Goal: Obtain resource: Download file/media

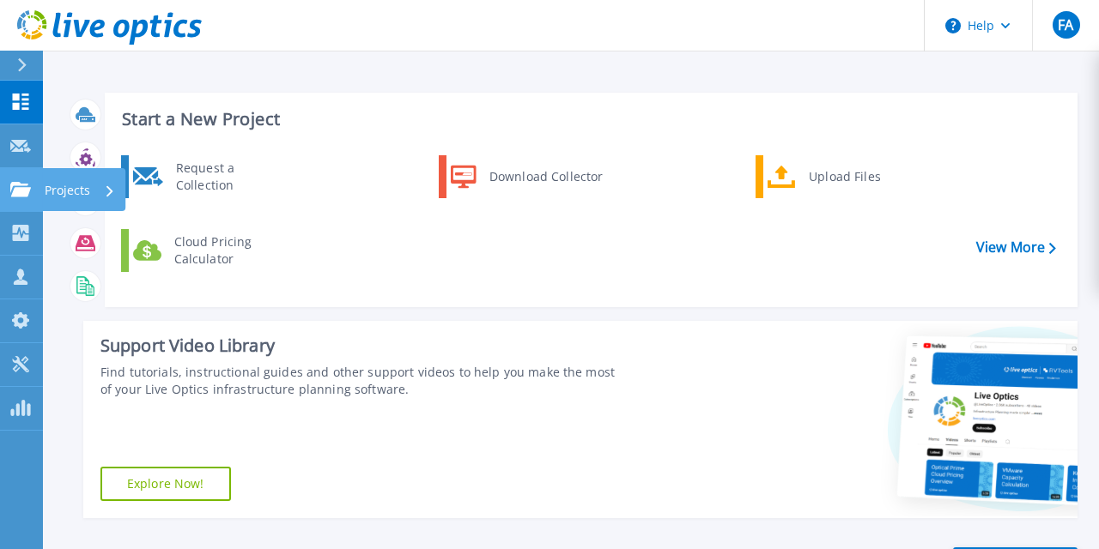
click at [22, 196] on icon at bounding box center [20, 189] width 21 height 15
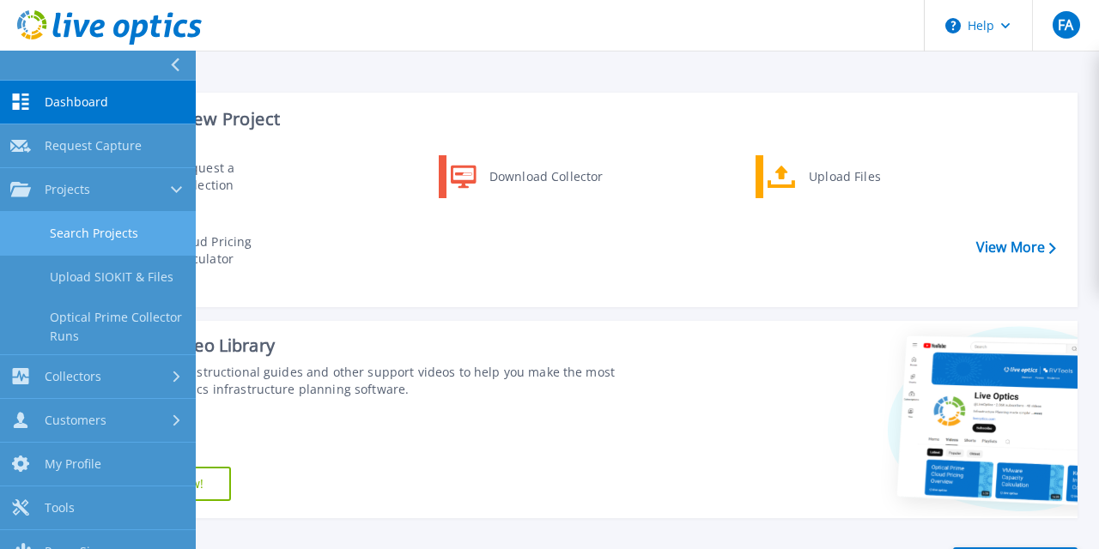
click at [101, 234] on link "Search Projects" at bounding box center [98, 234] width 196 height 44
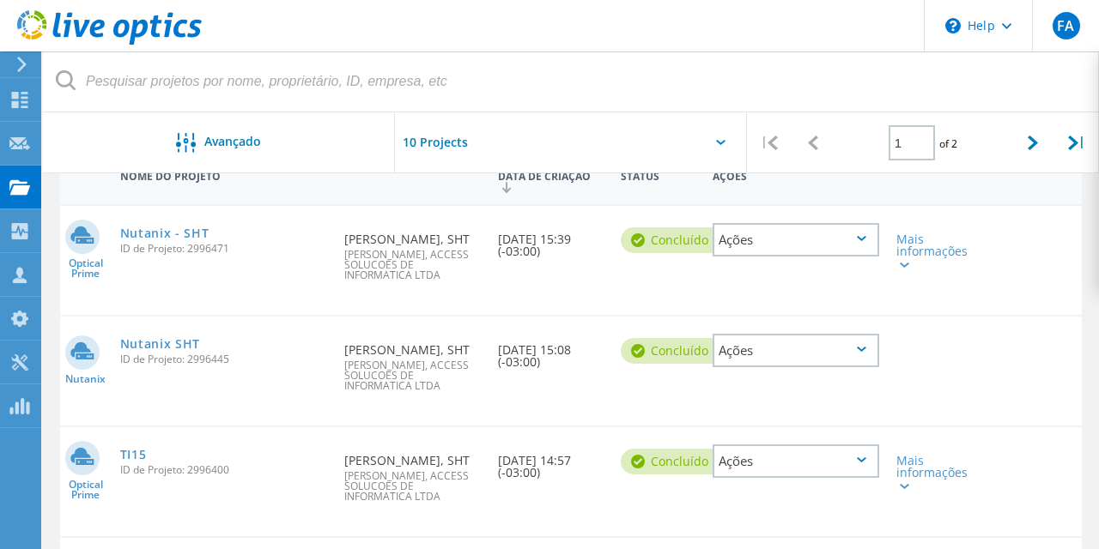
scroll to position [157, 0]
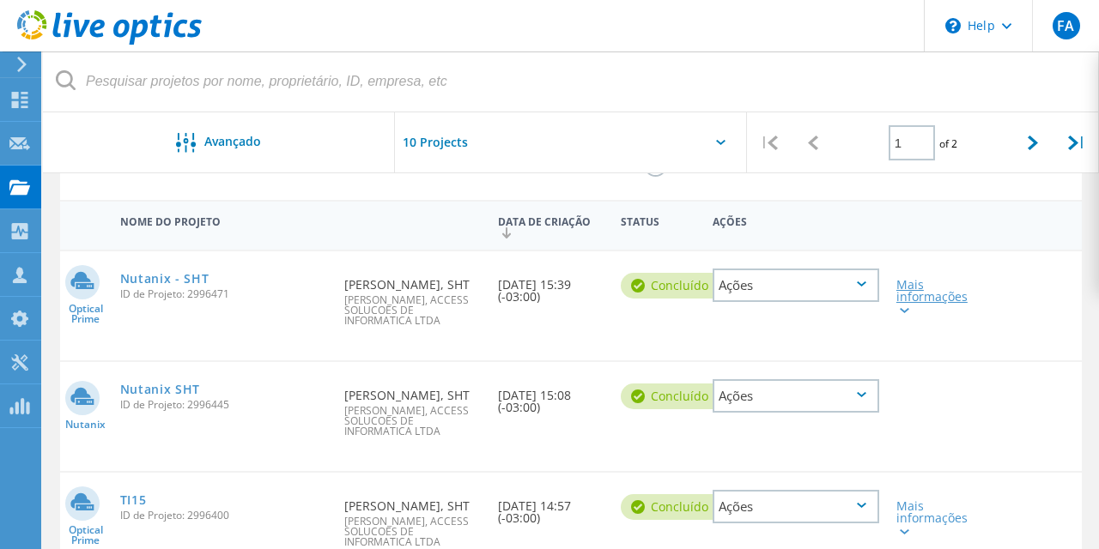
click at [907, 294] on div "Mais informações" at bounding box center [928, 297] width 64 height 36
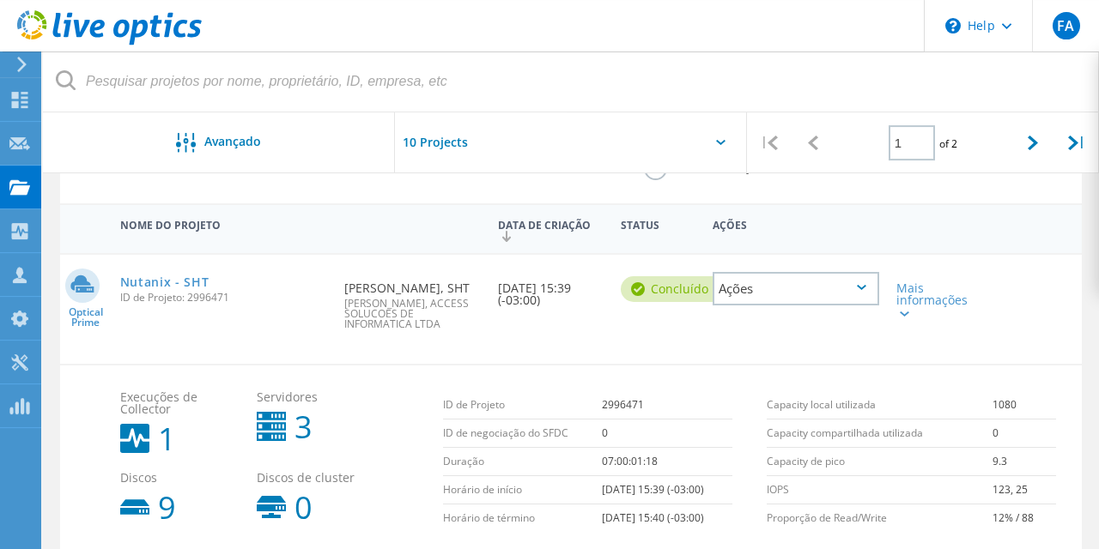
scroll to position [162, 0]
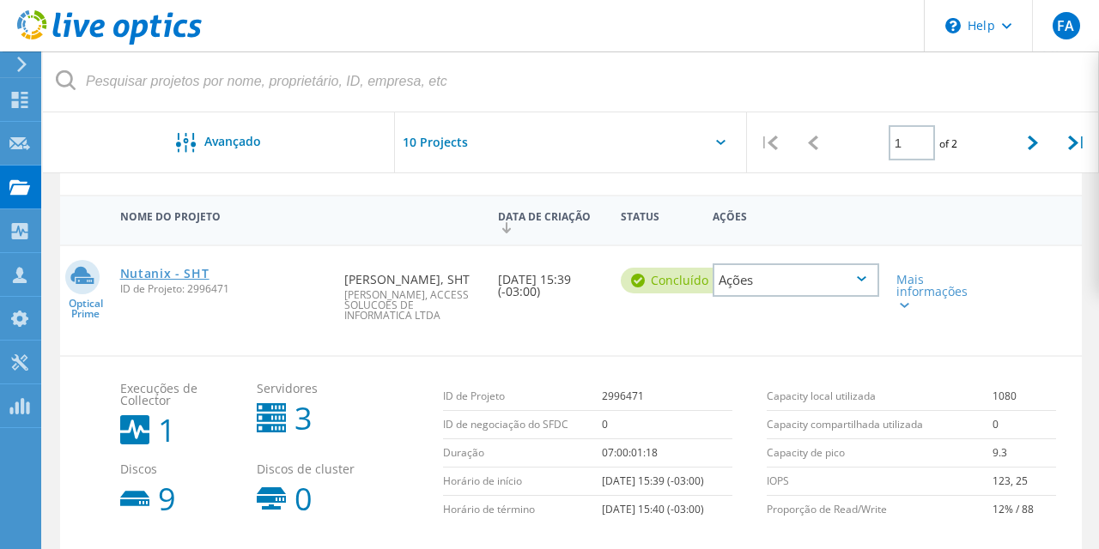
click at [158, 276] on link "Nutanix - SHT" at bounding box center [164, 274] width 89 height 12
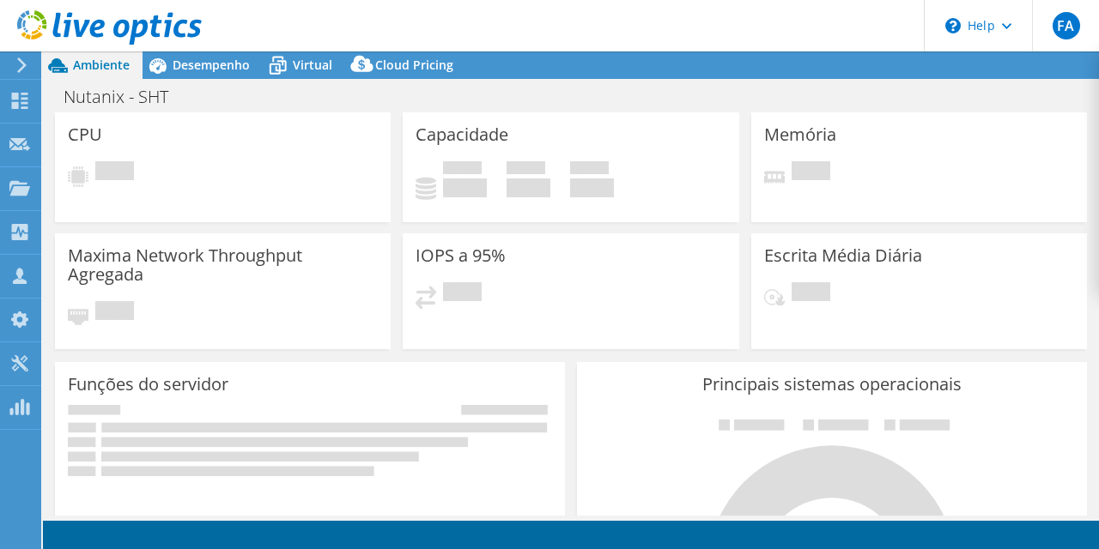
select select "USD"
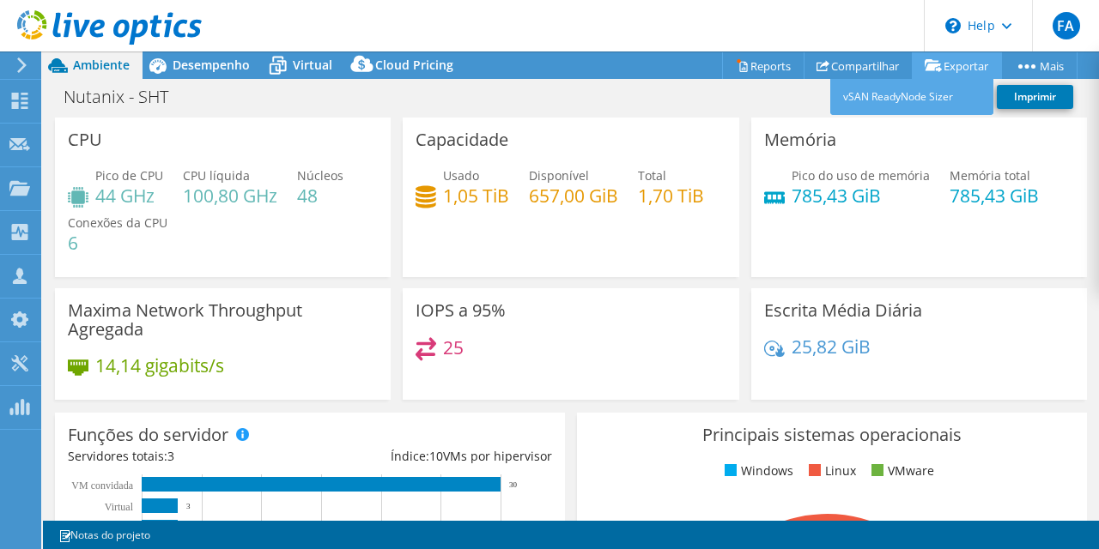
click at [945, 76] on link "Exportar" at bounding box center [957, 65] width 90 height 27
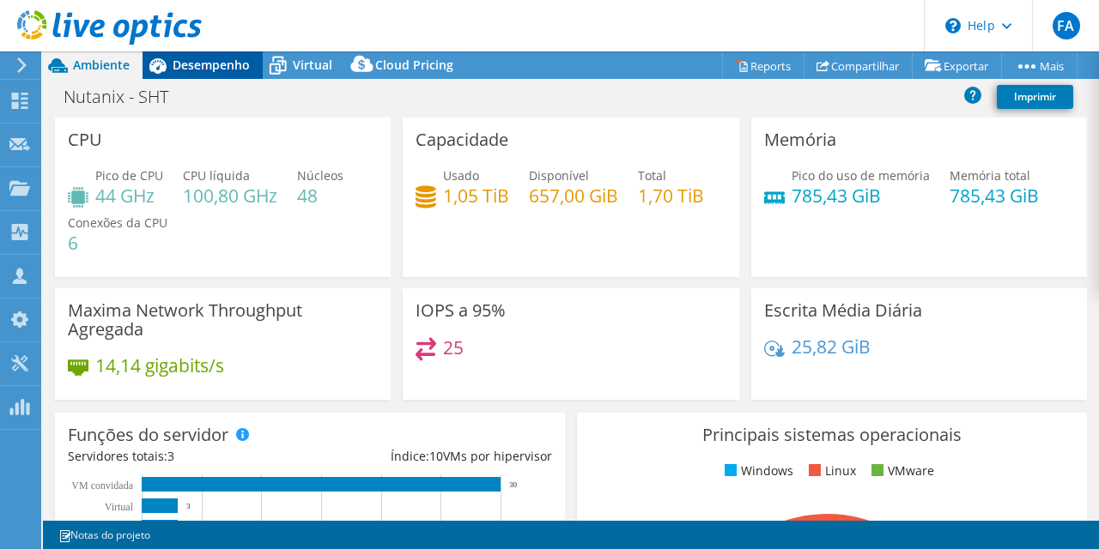
click at [203, 67] on span "Desempenho" at bounding box center [211, 65] width 77 height 16
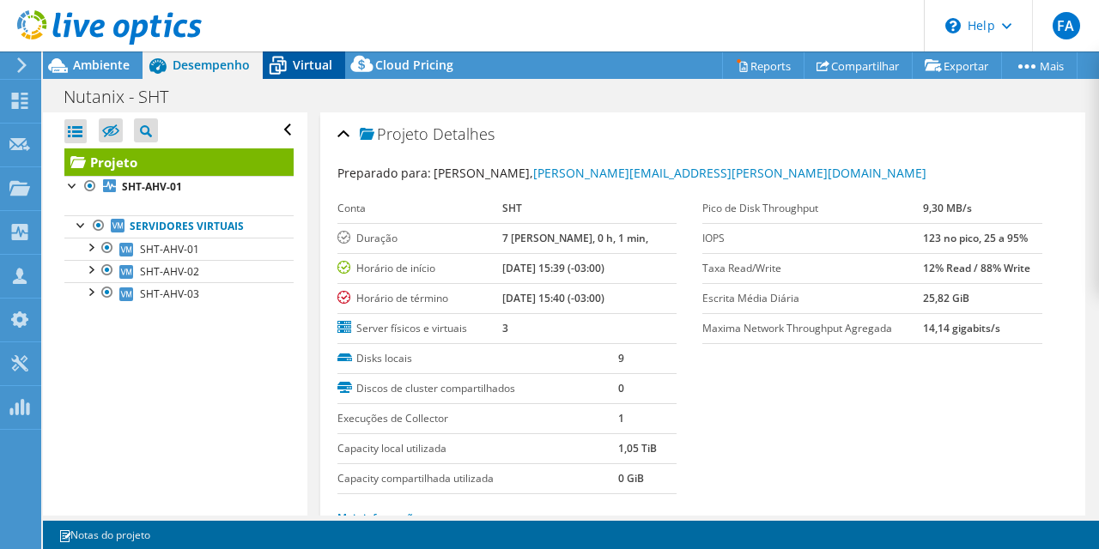
click at [287, 69] on icon at bounding box center [278, 66] width 30 height 30
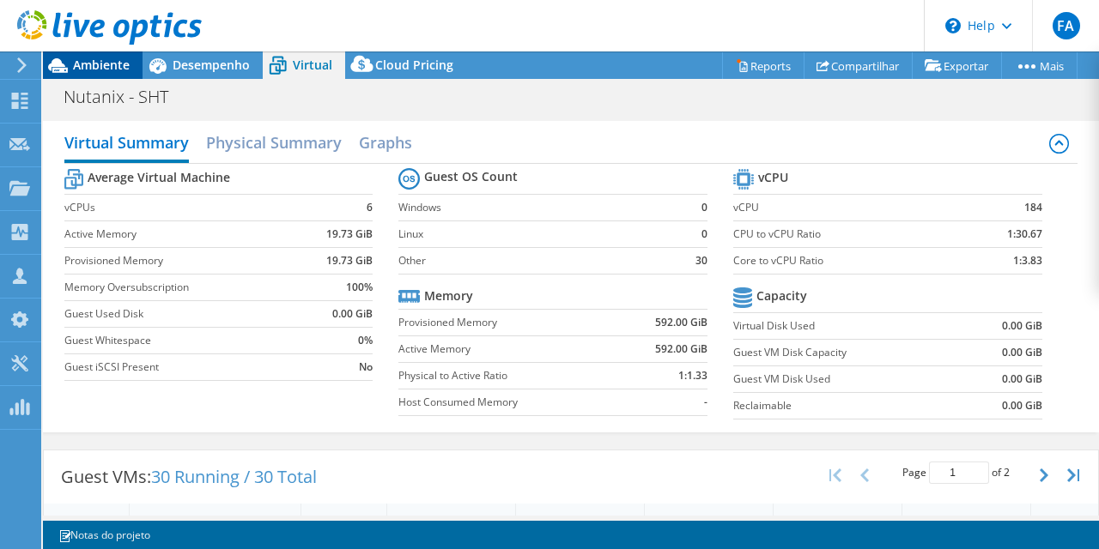
click at [88, 70] on span "Ambiente" at bounding box center [101, 65] width 57 height 16
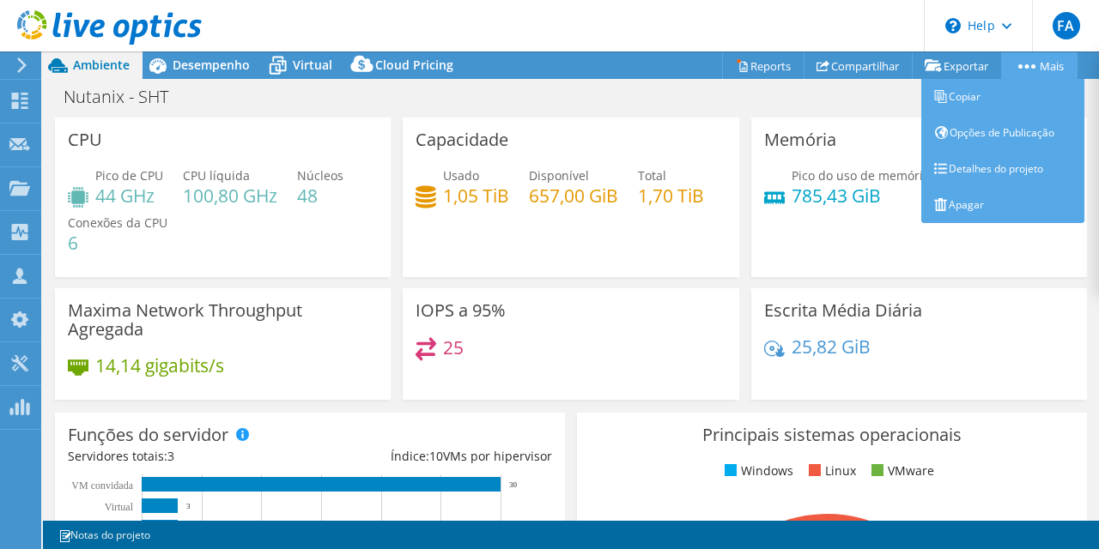
click at [1034, 70] on link "Mais" at bounding box center [1039, 65] width 76 height 27
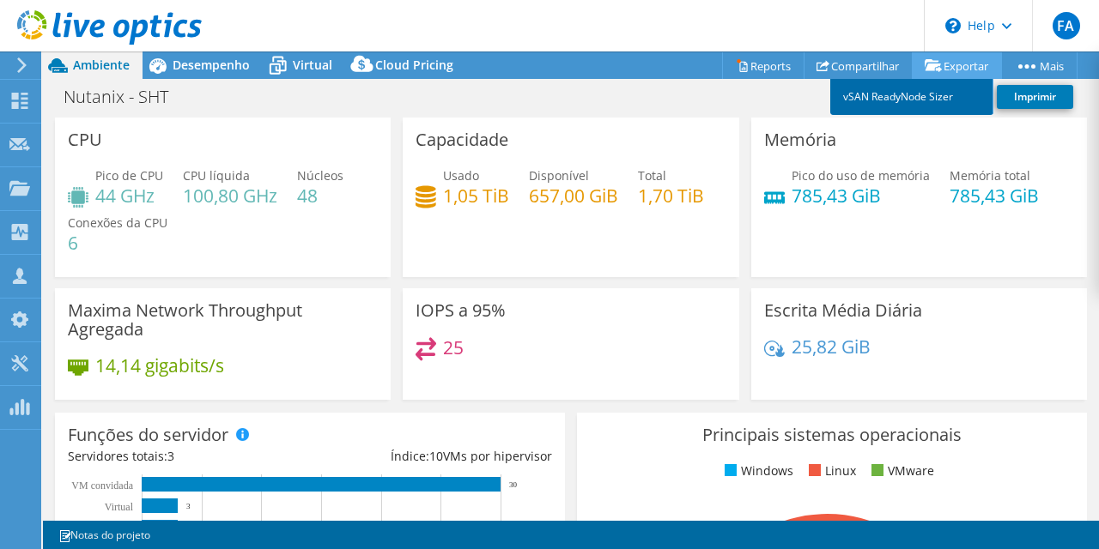
click at [909, 97] on link "vSAN ReadyNode Sizer" at bounding box center [911, 97] width 163 height 36
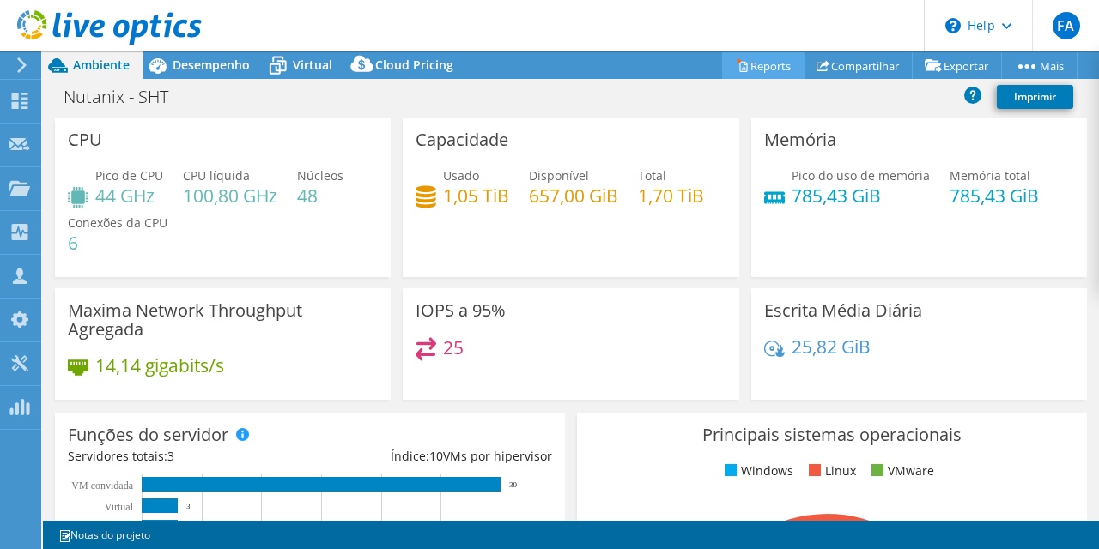
click at [743, 65] on link "Reports" at bounding box center [763, 65] width 82 height 27
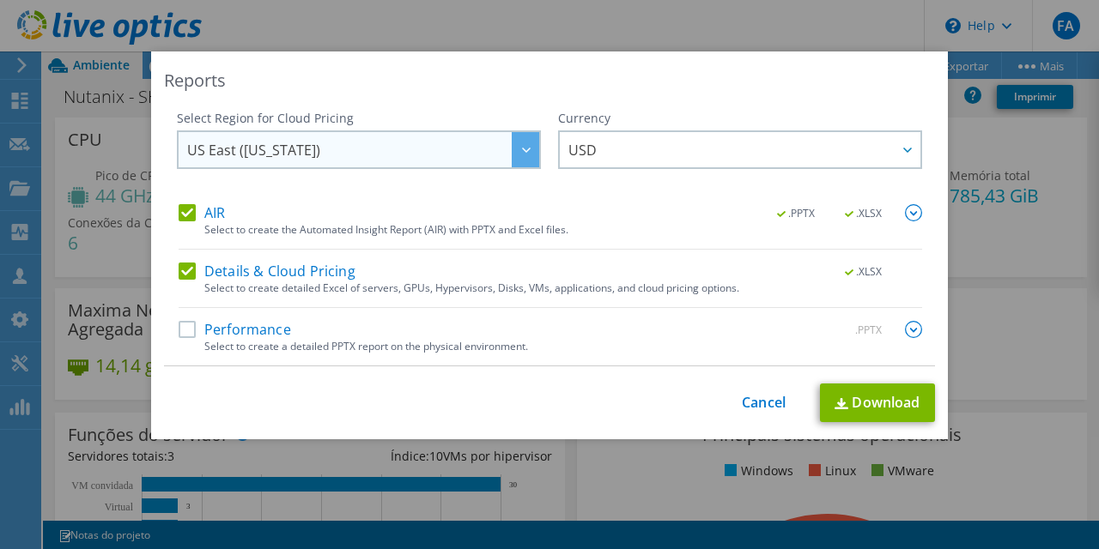
click at [520, 158] on div at bounding box center [525, 149] width 27 height 35
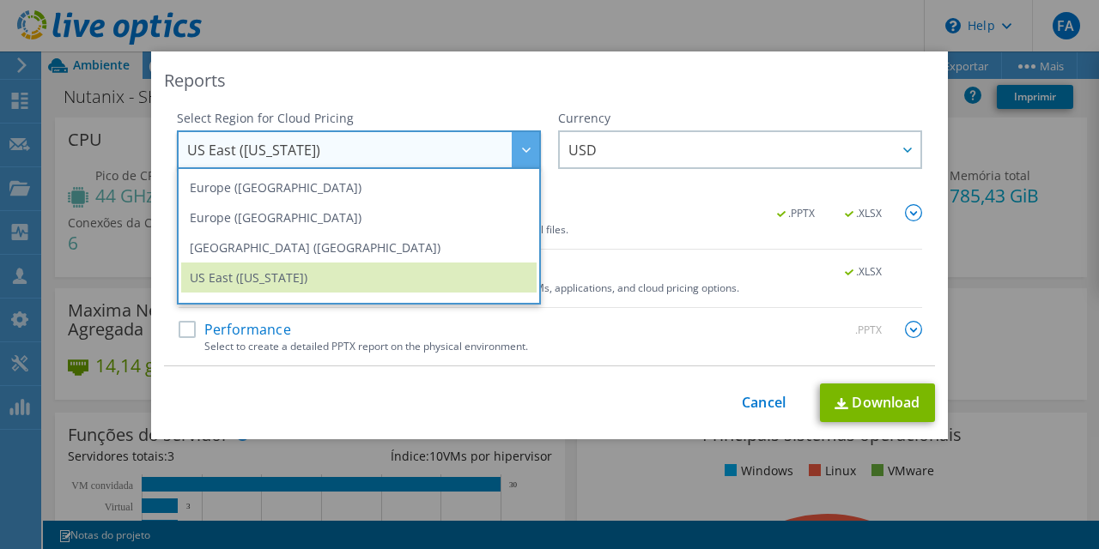
scroll to position [232, 0]
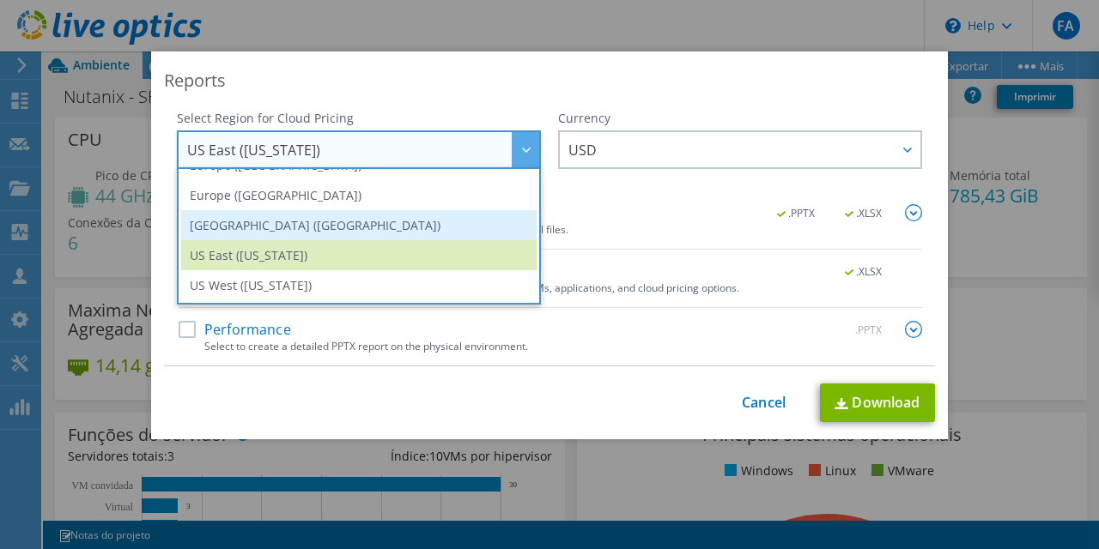
click at [342, 227] on li "[GEOGRAPHIC_DATA] ([GEOGRAPHIC_DATA])" at bounding box center [358, 225] width 355 height 30
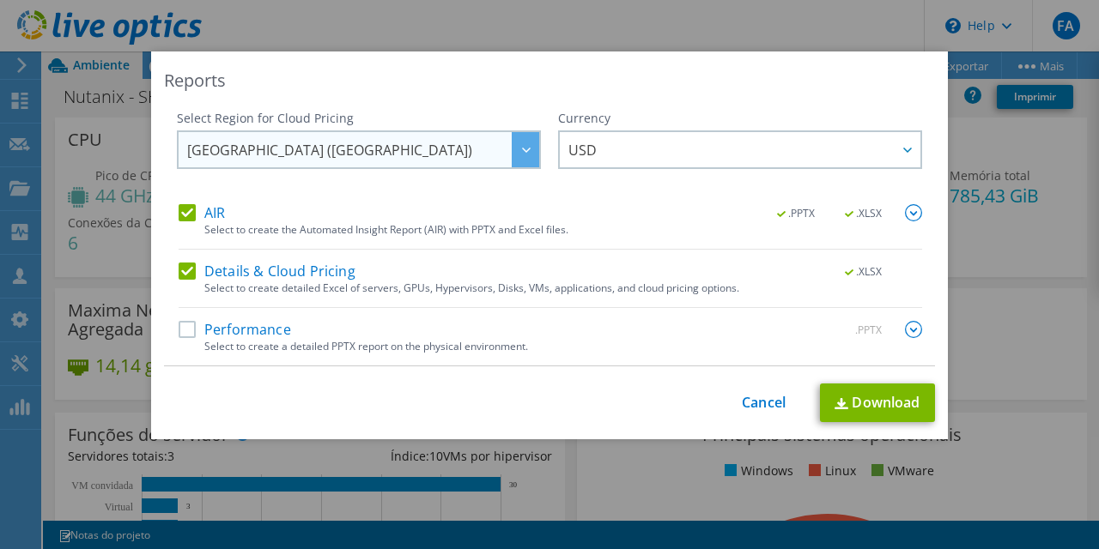
scroll to position [227, 0]
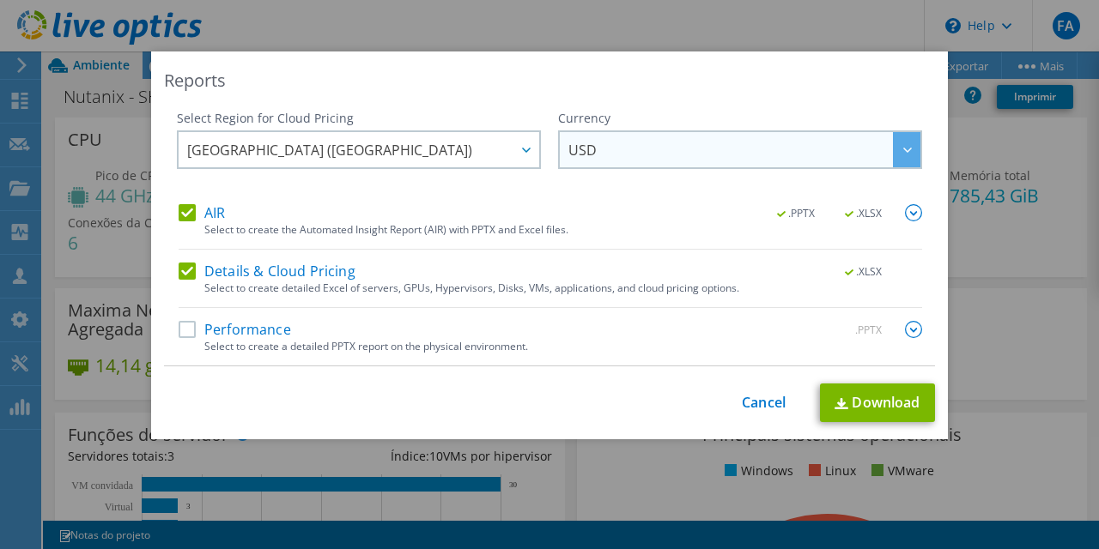
click at [591, 147] on span "USD" at bounding box center [582, 154] width 28 height 27
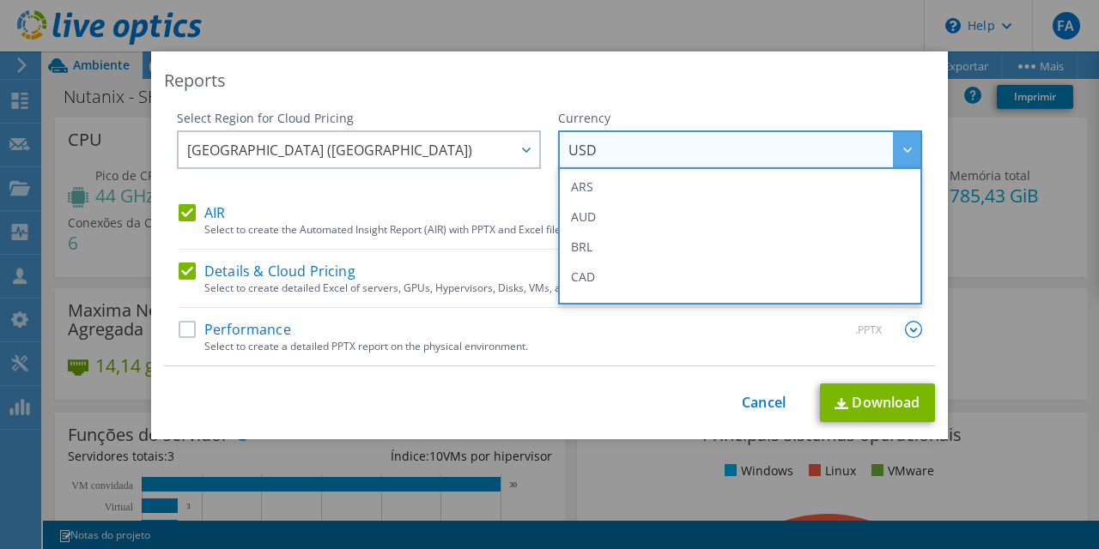
click at [591, 147] on span "USD" at bounding box center [582, 154] width 28 height 27
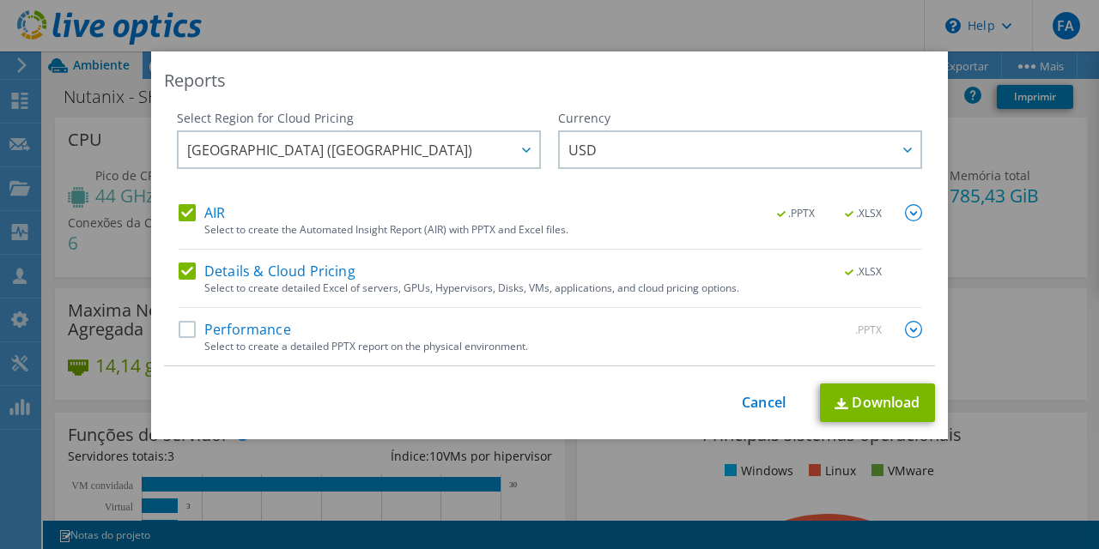
click at [913, 330] on img at bounding box center [913, 329] width 17 height 17
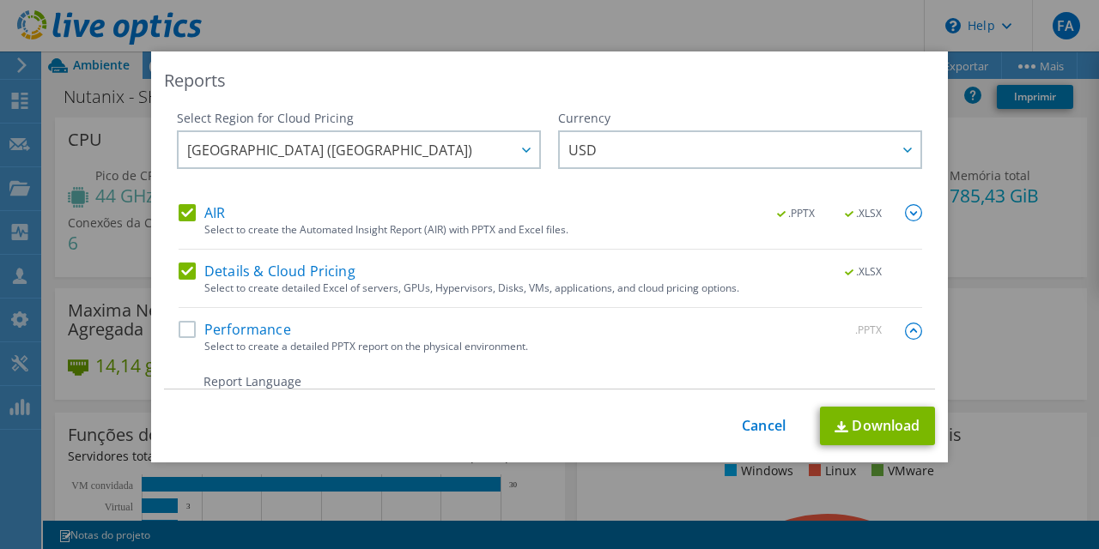
click at [913, 330] on img at bounding box center [913, 331] width 17 height 17
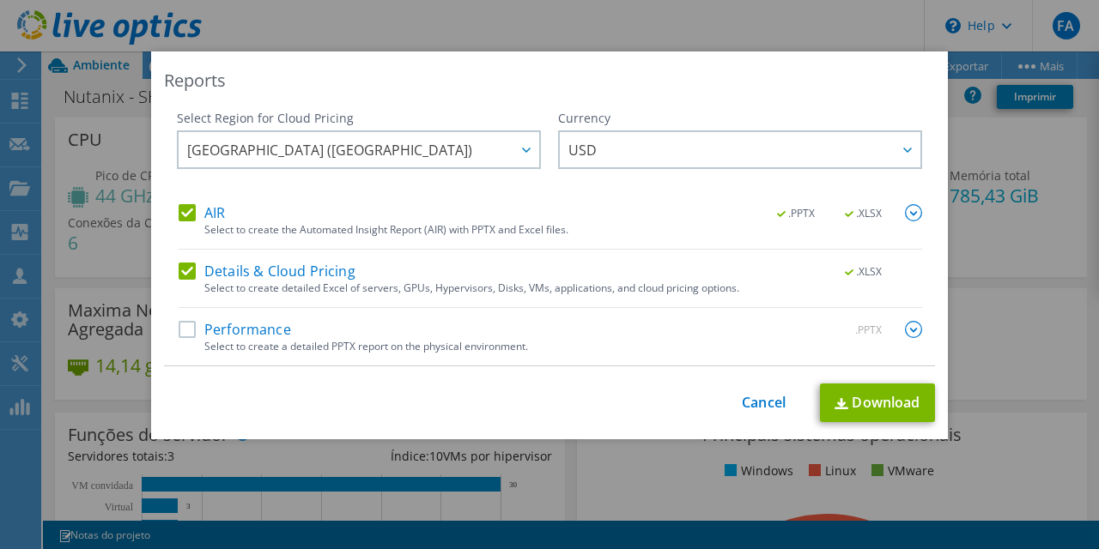
click at [913, 330] on img at bounding box center [913, 329] width 17 height 17
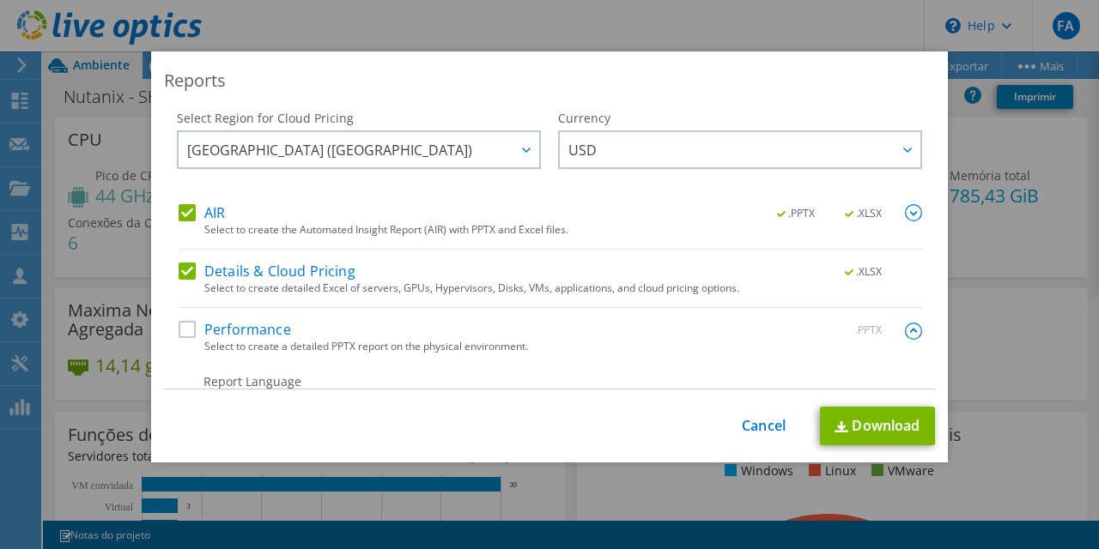
click at [913, 330] on img at bounding box center [913, 331] width 17 height 17
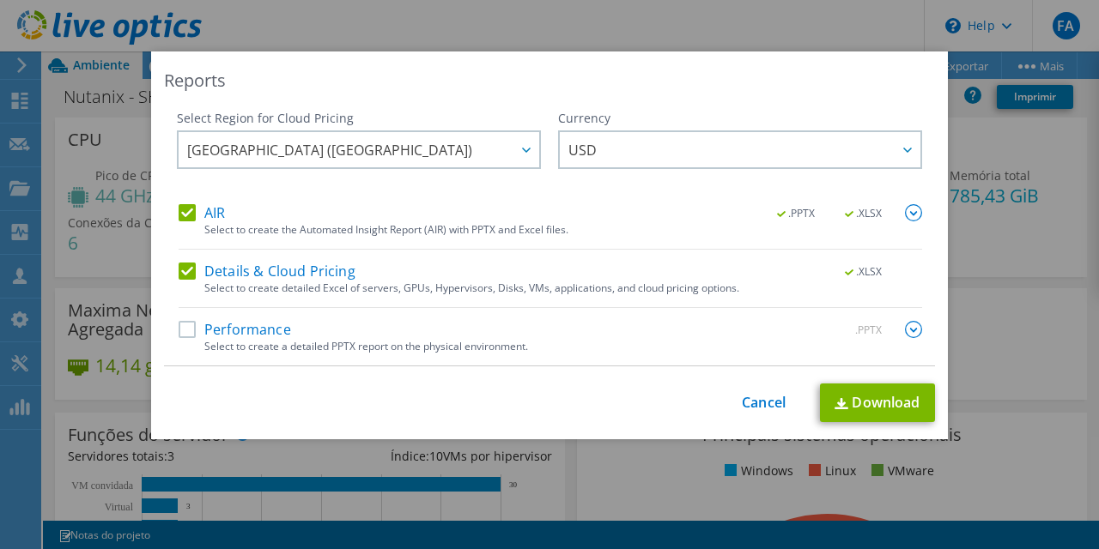
click at [913, 330] on img at bounding box center [913, 329] width 17 height 17
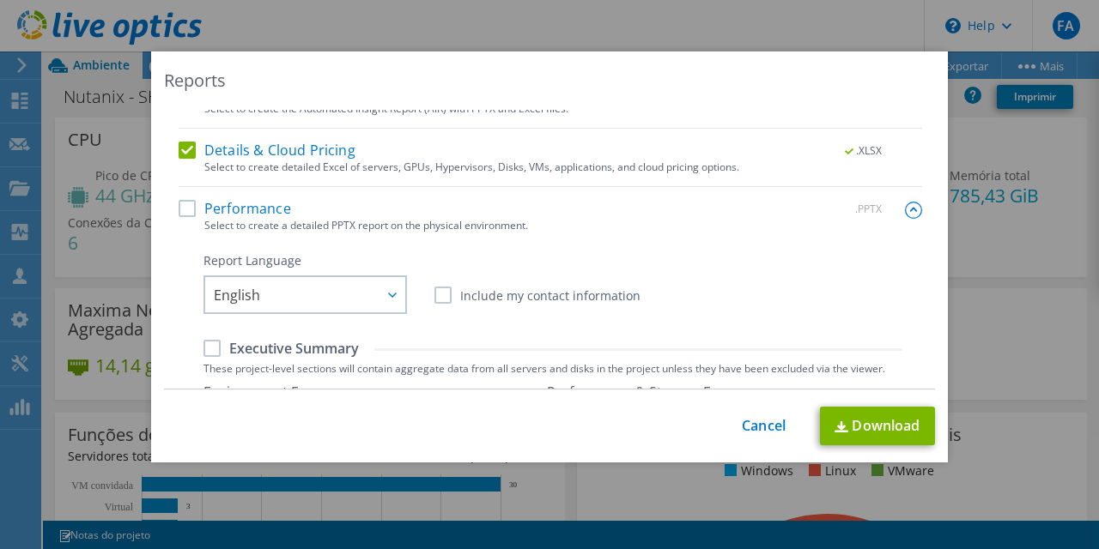
scroll to position [122, 0]
click at [191, 206] on label "Performance" at bounding box center [235, 207] width 112 height 17
click at [0, 0] on input "Performance" at bounding box center [0, 0] width 0 height 0
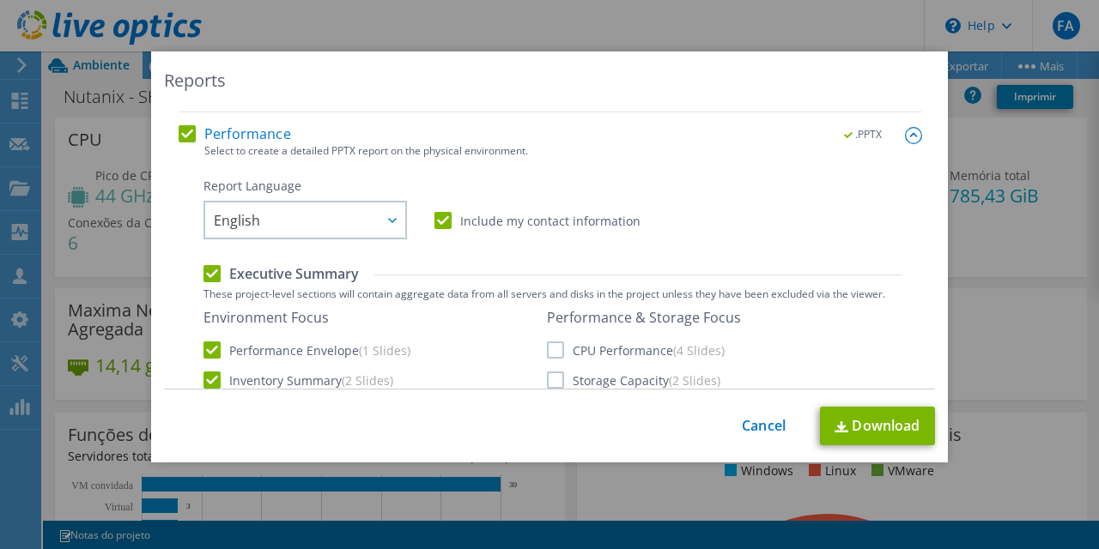
scroll to position [198, 0]
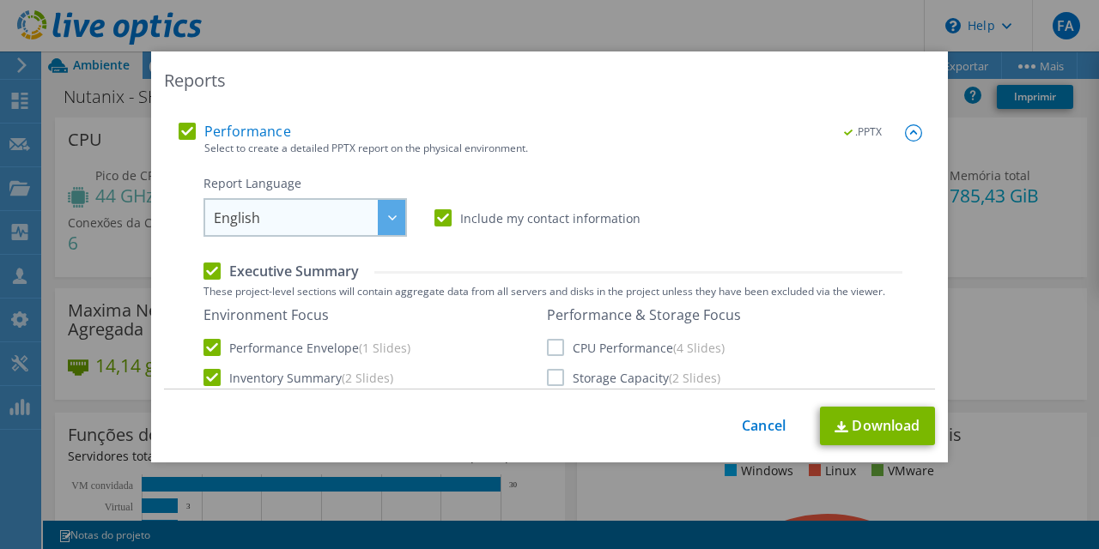
click at [396, 211] on div at bounding box center [391, 217] width 27 height 35
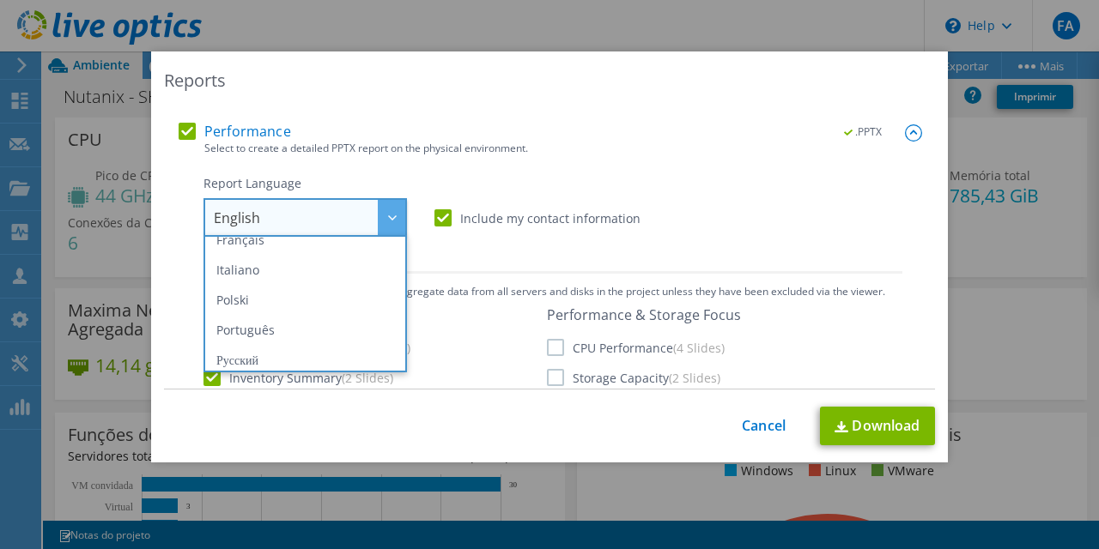
scroll to position [106, 0]
click at [283, 331] on li "Português" at bounding box center [305, 329] width 195 height 30
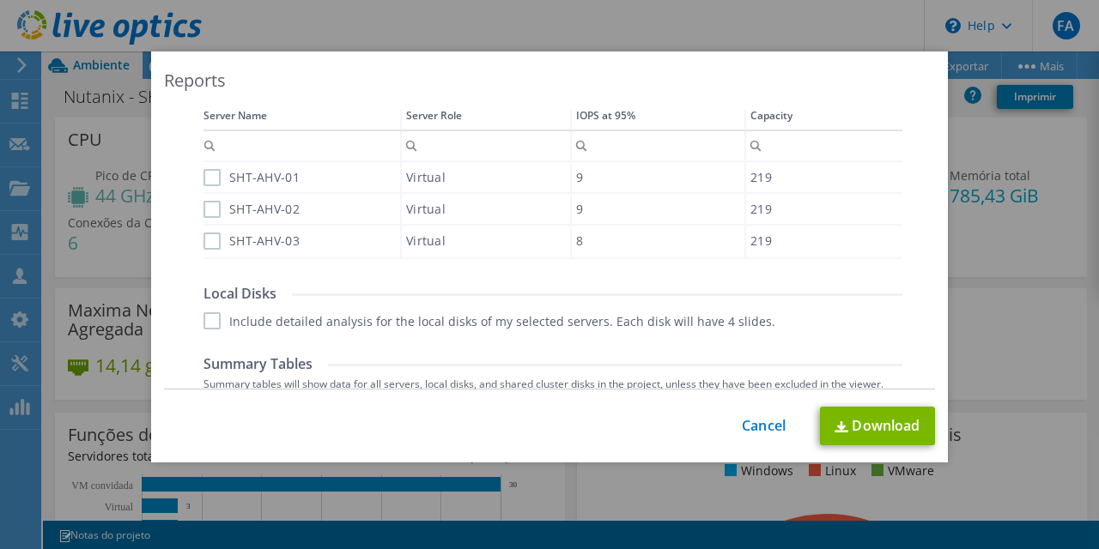
scroll to position [588, 0]
drag, startPoint x: 930, startPoint y: 197, endPoint x: 926, endPoint y: 319, distance: 122.8
click at [926, 319] on div "Reports Select Region for Cloud Pricing Asia Pacific ([GEOGRAPHIC_DATA]) [GEOGR…" at bounding box center [549, 257] width 797 height 411
click at [891, 315] on div "Include detailed analysis for the local disks of my selected servers. Each disk…" at bounding box center [552, 322] width 699 height 17
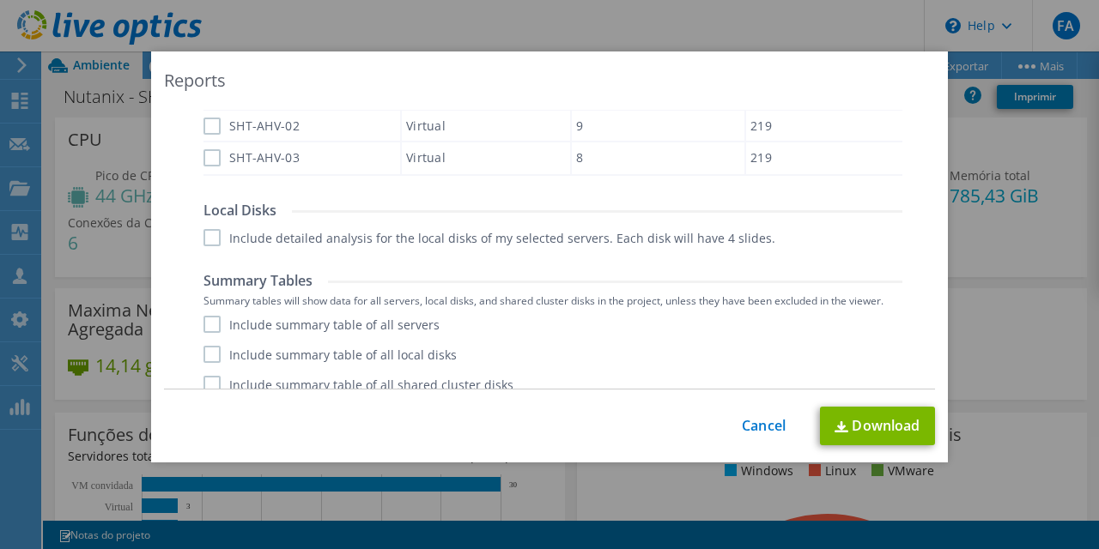
scroll to position [690, 0]
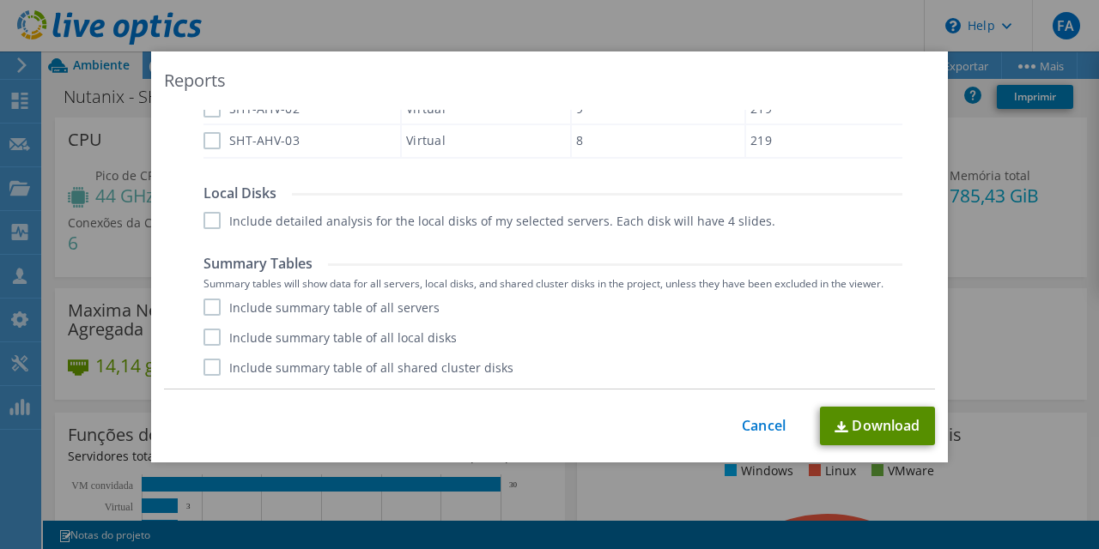
click at [879, 427] on link "Download" at bounding box center [877, 426] width 115 height 39
click at [747, 433] on link "Cancel" at bounding box center [764, 426] width 44 height 16
